Goal: Task Accomplishment & Management: Complete application form

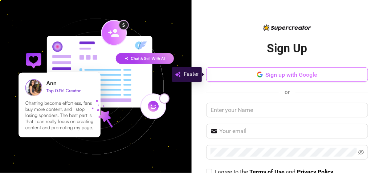
click at [269, 71] on span "Sign up with Google" at bounding box center [292, 74] width 52 height 7
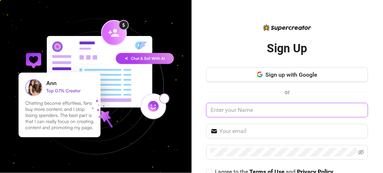
click at [320, 103] on input "text" at bounding box center [287, 110] width 162 height 15
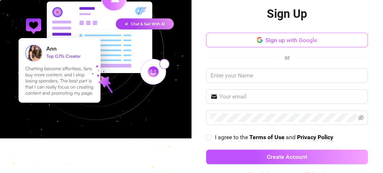
click at [299, 37] on span "Sign up with Google" at bounding box center [292, 40] width 52 height 7
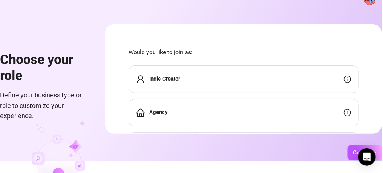
click at [273, 65] on div "Indie Creator" at bounding box center [244, 79] width 230 height 28
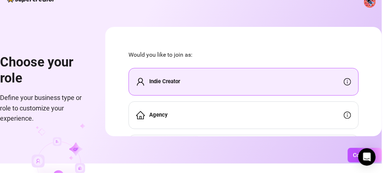
scroll to position [38, 0]
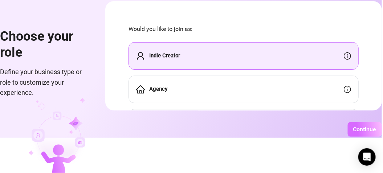
click at [370, 130] on span "Continue" at bounding box center [364, 129] width 23 height 7
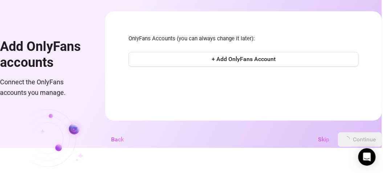
scroll to position [28, 0]
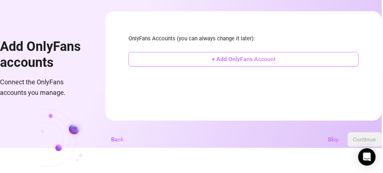
click at [262, 56] on span "+ Add OnlyFans Account" at bounding box center [244, 59] width 64 height 7
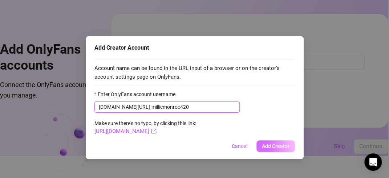
type input "milliemonroe420"
click at [268, 147] on span "Add Creator" at bounding box center [276, 146] width 28 height 6
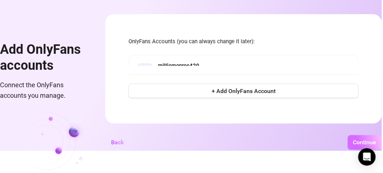
click at [376, 143] on span "Continue" at bounding box center [364, 142] width 23 height 7
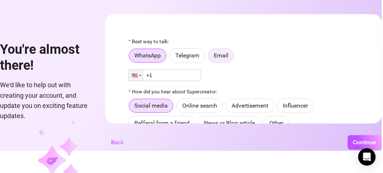
click at [214, 52] on span "Email" at bounding box center [221, 55] width 15 height 7
click at [210, 57] on input "Email" at bounding box center [210, 57] width 0 height 0
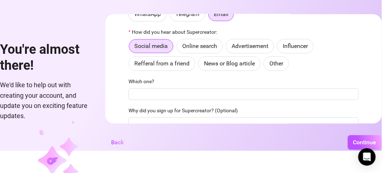
scroll to position [43, 0]
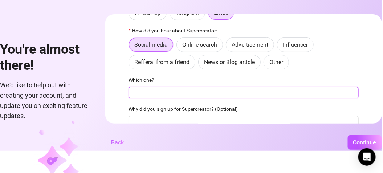
click at [191, 87] on input "Which one?" at bounding box center [244, 93] width 230 height 12
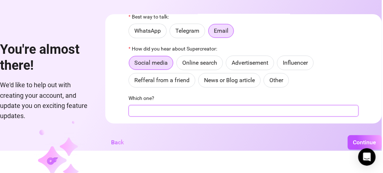
scroll to position [33, 0]
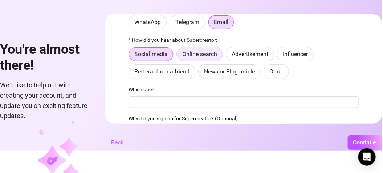
click at [193, 50] on span "Online search" at bounding box center [199, 53] width 35 height 7
click at [179, 56] on input "Online search" at bounding box center [179, 56] width 0 height 0
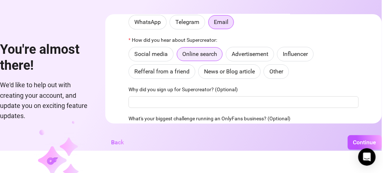
scroll to position [26, 0]
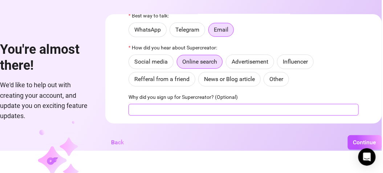
click at [184, 104] on input "Why did you sign up for Supercreator? (Optional)" at bounding box center [244, 110] width 230 height 12
type input "to help me with onlyfans"
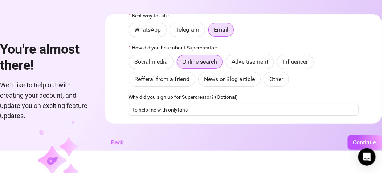
click at [166, 133] on input "What's your biggest challenge running an OnlyFans business? (Optional)" at bounding box center [244, 139] width 230 height 12
type input "knowing where to start"
click at [365, 143] on span "Continue" at bounding box center [364, 142] width 23 height 7
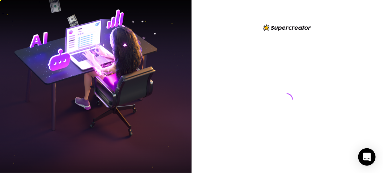
scroll to position [12, 0]
click at [364, 156] on icon "Open Intercom Messenger" at bounding box center [367, 156] width 8 height 9
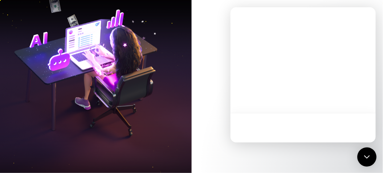
click at [369, 153] on icon "Open Intercom Messenger" at bounding box center [366, 156] width 9 height 9
